Goal: Navigation & Orientation: Find specific page/section

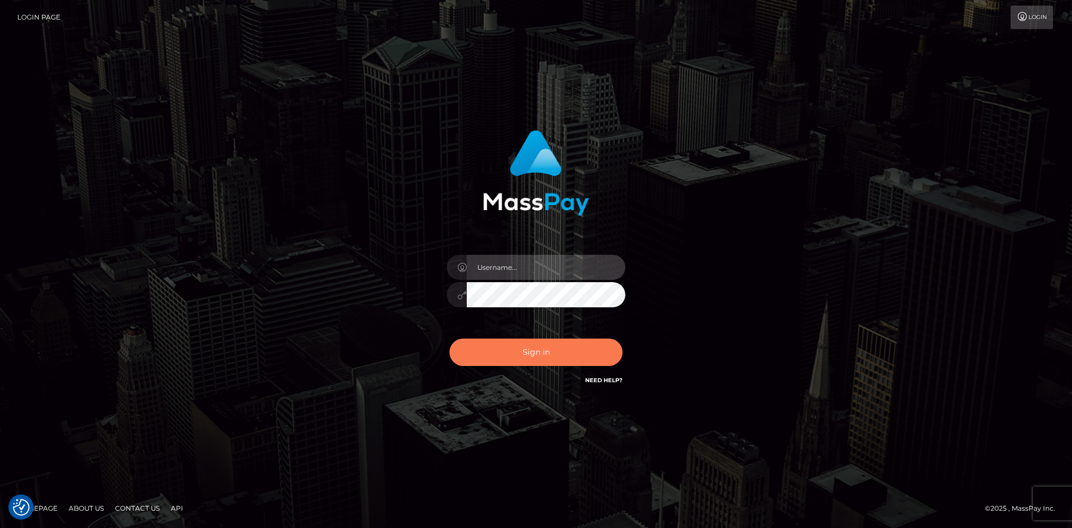
type input "Amy.Springer2"
click at [504, 352] on button "Sign in" at bounding box center [536, 351] width 173 height 27
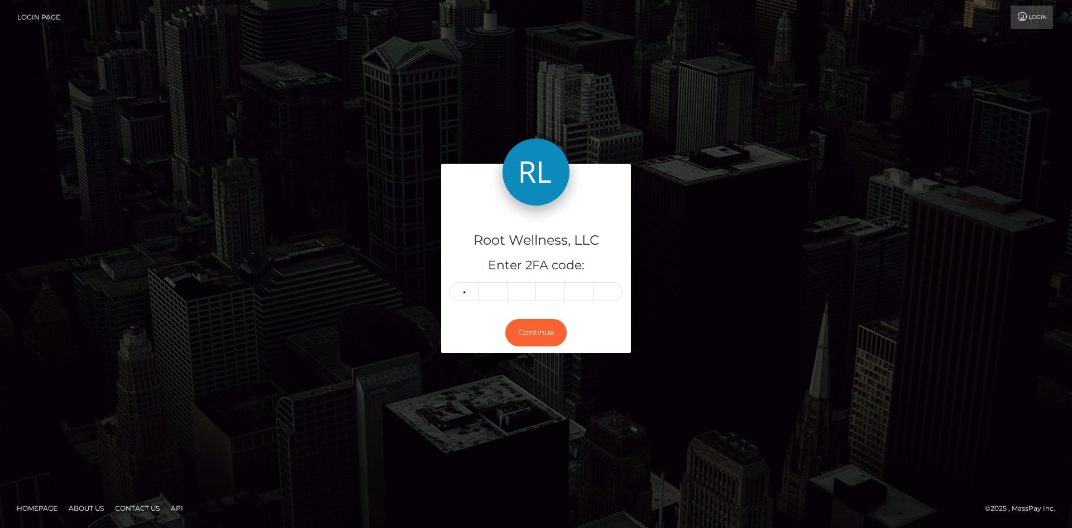
type input "8"
type input "6"
type input "0"
type input "2"
type input "3"
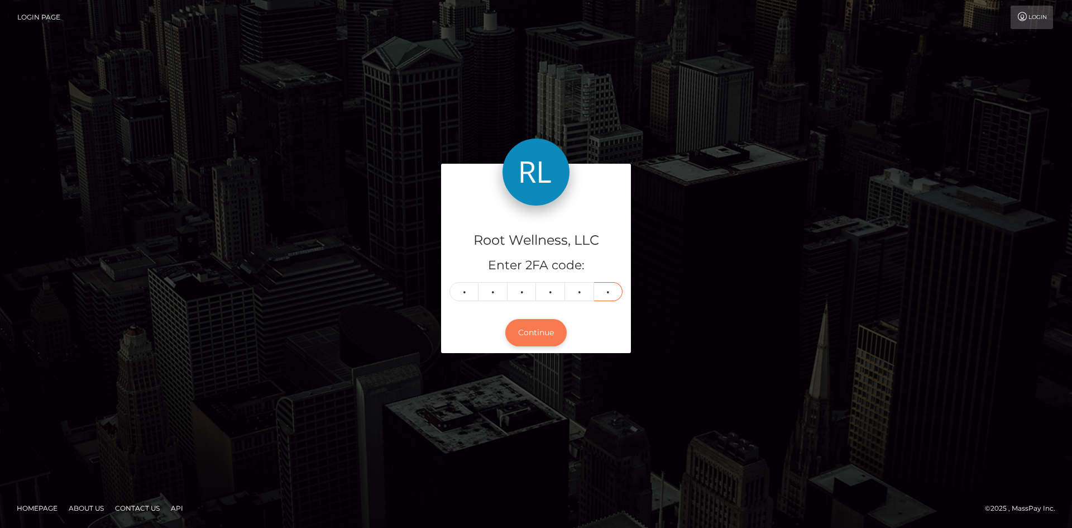
type input "1"
click at [556, 332] on button "Continue" at bounding box center [535, 332] width 61 height 27
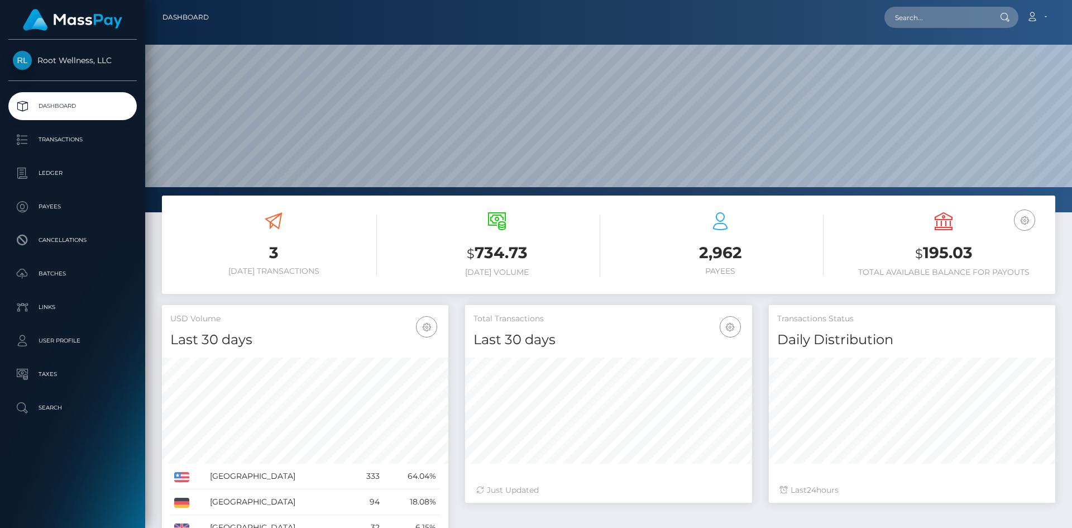
scroll to position [198, 287]
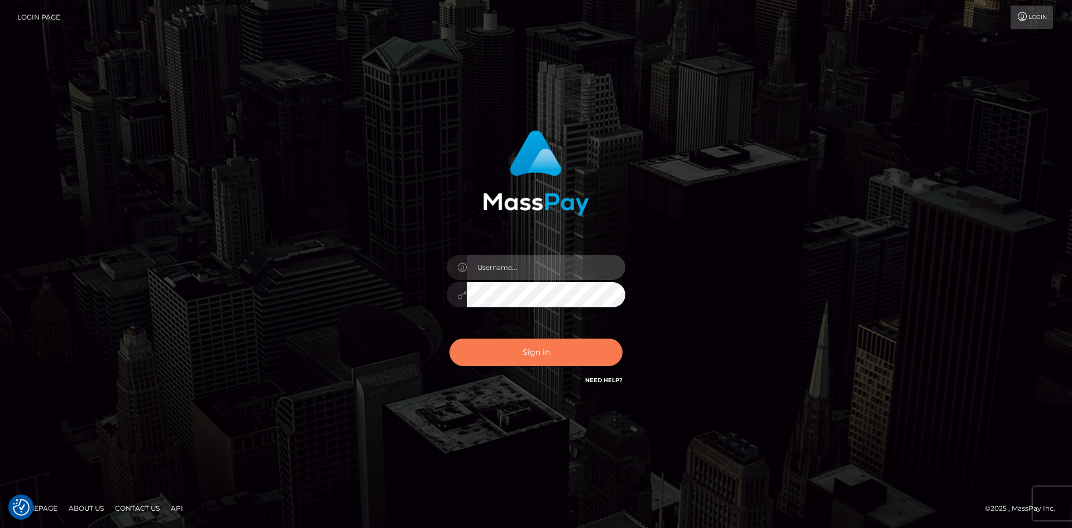
type input "Amy.Springer2"
click at [535, 352] on button "Sign in" at bounding box center [536, 351] width 173 height 27
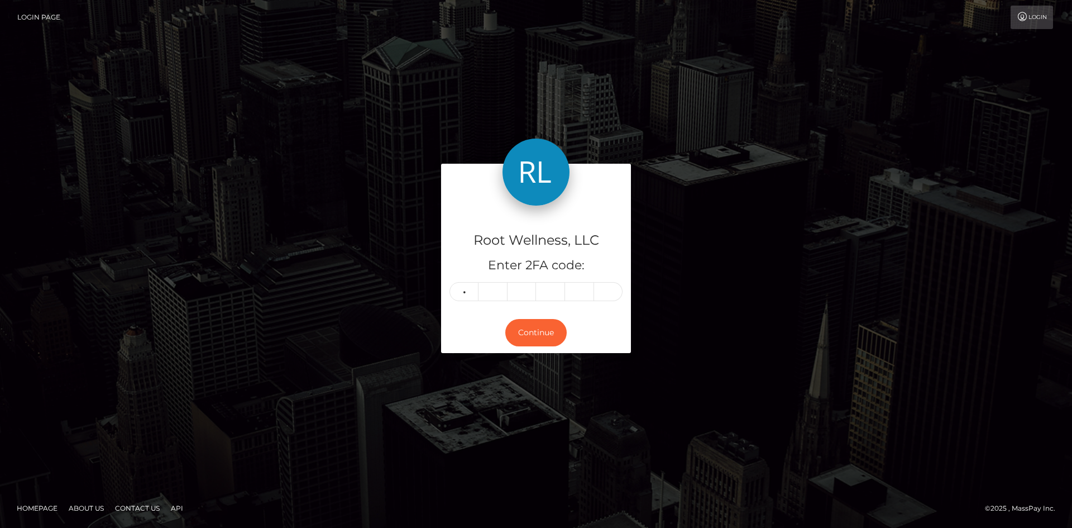
type input "4"
type input "7"
type input "6"
type input "5"
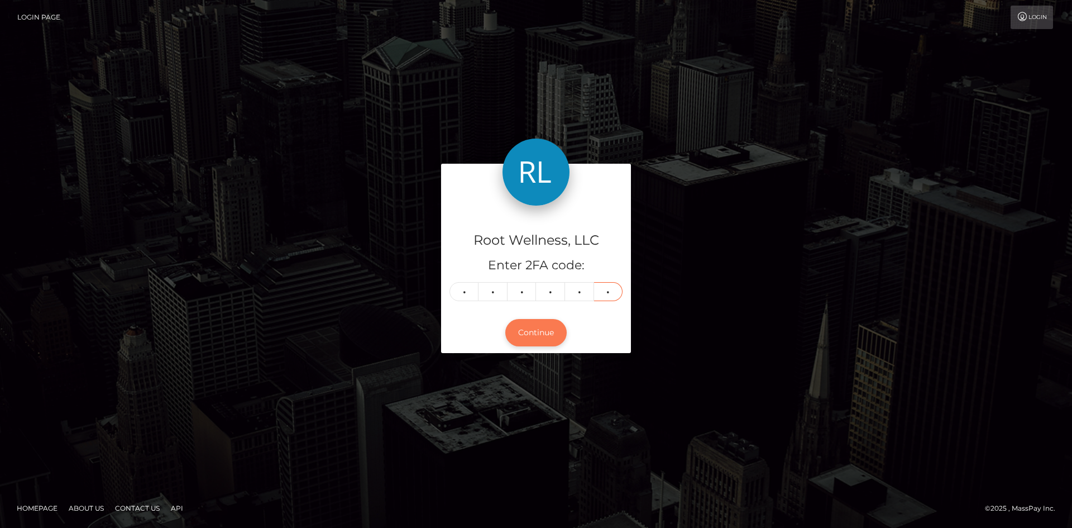
type input "9"
click at [530, 327] on button "Continue" at bounding box center [535, 332] width 61 height 27
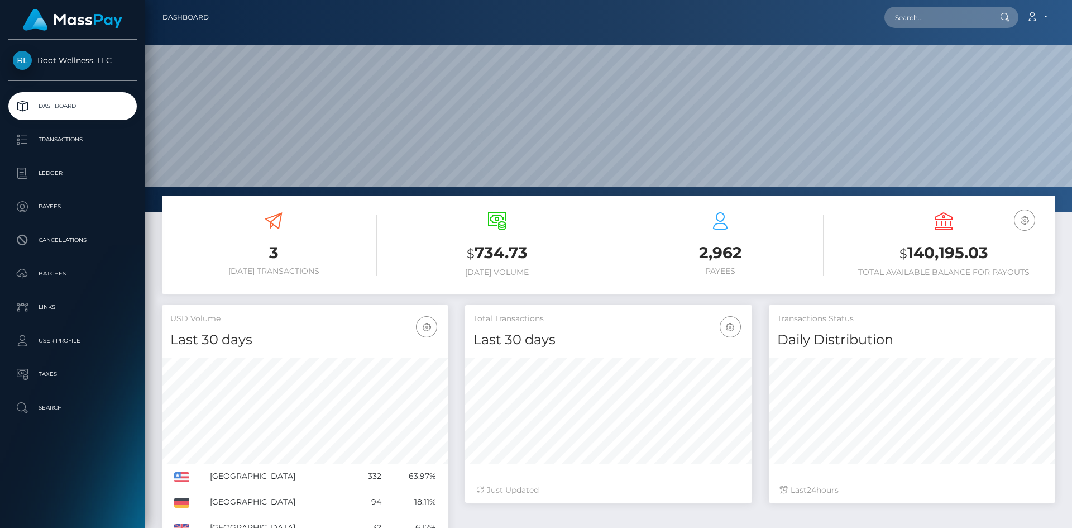
scroll to position [198, 287]
click at [66, 275] on p "Batches" at bounding box center [73, 273] width 120 height 17
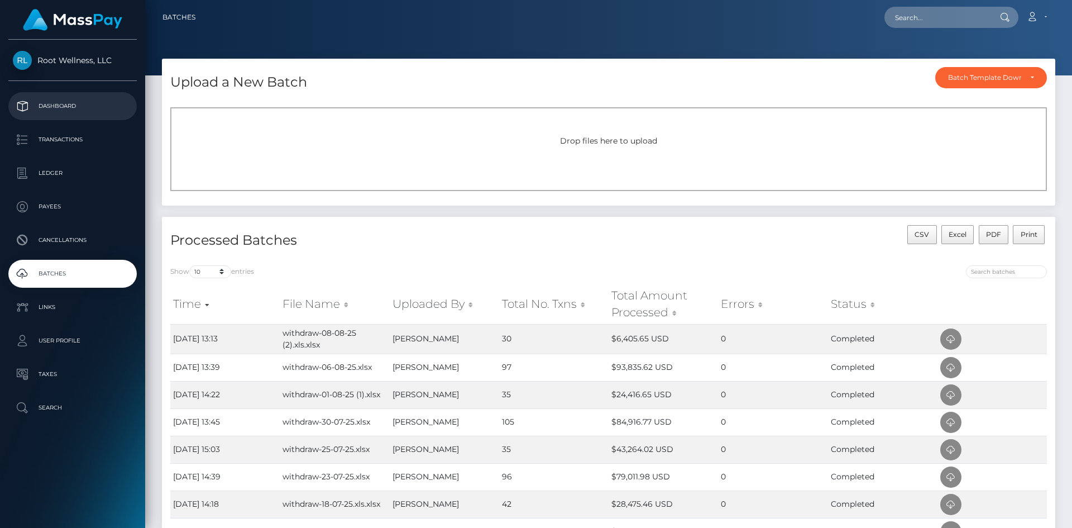
click at [62, 108] on p "Dashboard" at bounding box center [73, 106] width 120 height 17
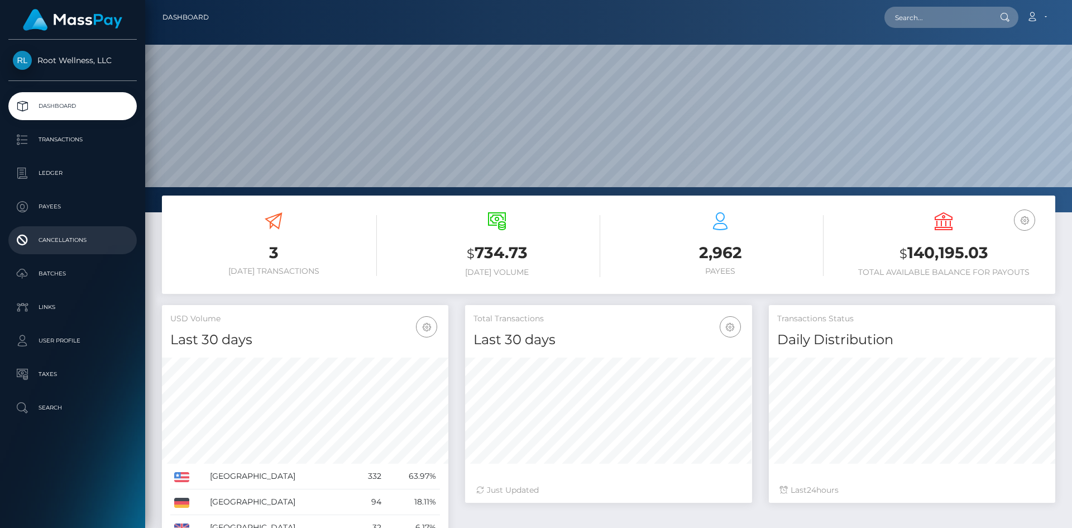
scroll to position [198, 287]
click at [60, 276] on p "Batches" at bounding box center [73, 273] width 120 height 17
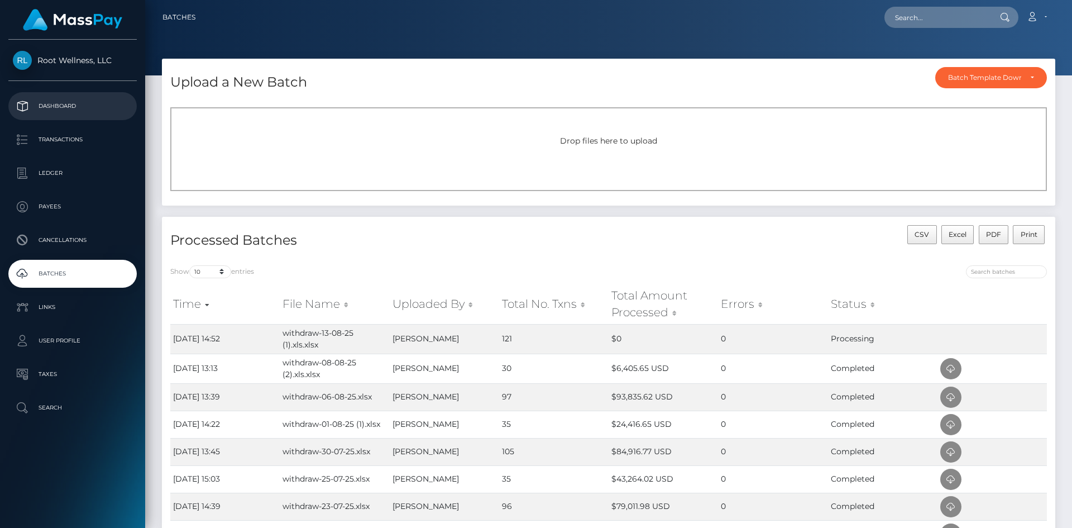
click at [62, 103] on p "Dashboard" at bounding box center [73, 106] width 120 height 17
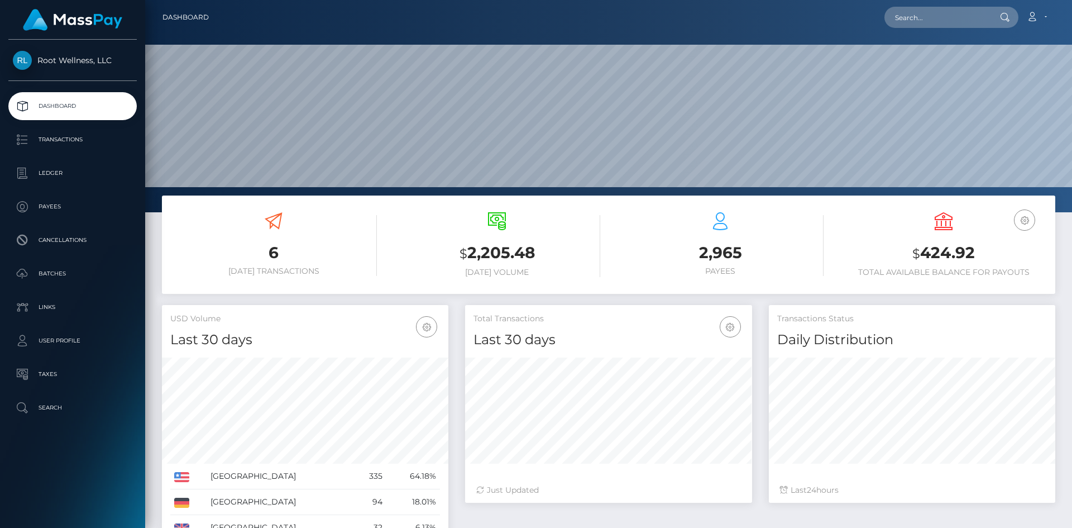
scroll to position [198, 287]
click at [56, 271] on p "Batches" at bounding box center [73, 273] width 120 height 17
